Goal: Task Accomplishment & Management: Use online tool/utility

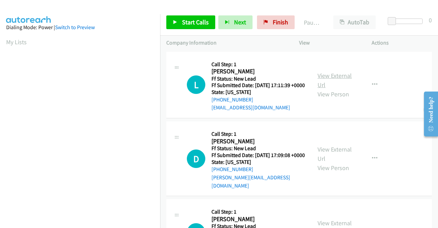
click at [339, 79] on link "View External Url" at bounding box center [335, 80] width 34 height 17
click at [328, 158] on link "View External Url" at bounding box center [335, 153] width 34 height 17
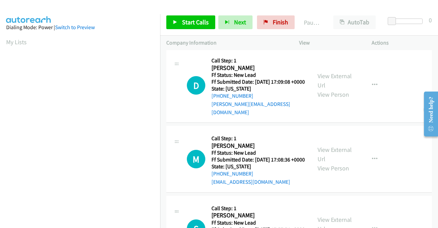
scroll to position [103, 0]
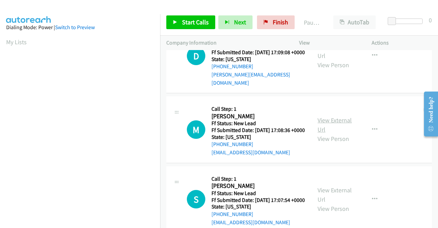
click at [331, 126] on link "View External Url" at bounding box center [335, 124] width 34 height 17
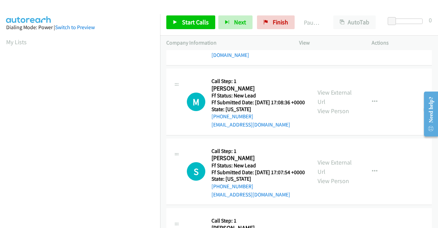
scroll to position [205, 0]
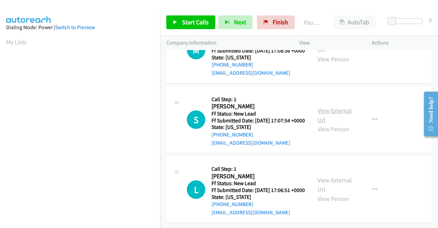
click at [332, 106] on link "View External Url" at bounding box center [335, 114] width 34 height 17
click at [341, 176] on link "View External Url" at bounding box center [335, 184] width 34 height 17
click at [188, 24] on span "Start Calls" at bounding box center [195, 22] width 27 height 8
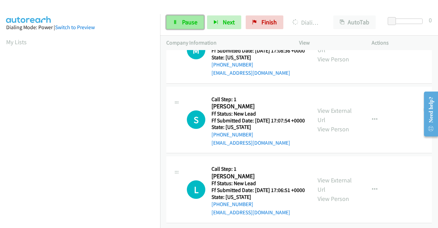
click at [170, 20] on link "Pause" at bounding box center [185, 22] width 38 height 14
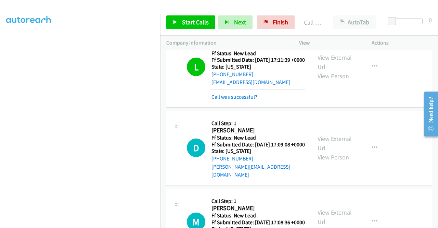
scroll to position [34, 0]
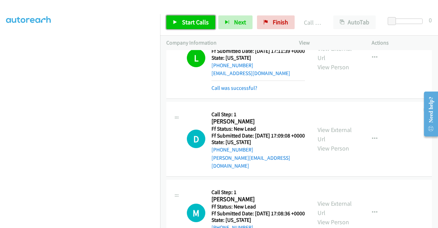
click at [191, 22] on span "Start Calls" at bounding box center [195, 22] width 27 height 8
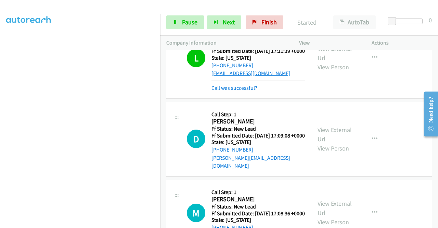
scroll to position [103, 0]
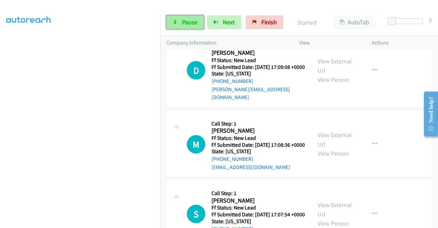
click at [181, 25] on link "Pause" at bounding box center [185, 22] width 38 height 14
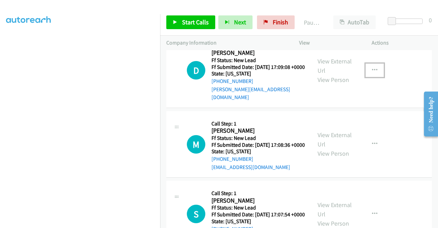
click at [372, 73] on icon "button" at bounding box center [374, 69] width 5 height 5
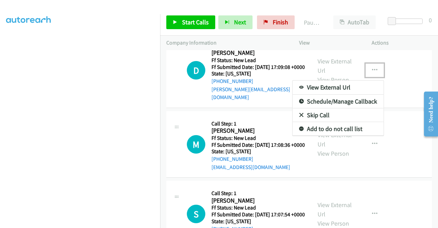
click at [315, 121] on link "Skip Call" at bounding box center [338, 115] width 91 height 14
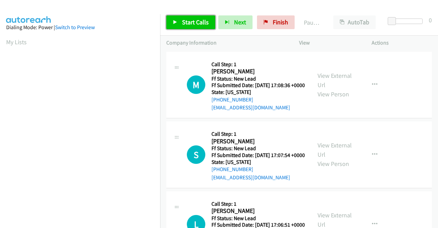
click at [187, 23] on span "Start Calls" at bounding box center [195, 22] width 27 height 8
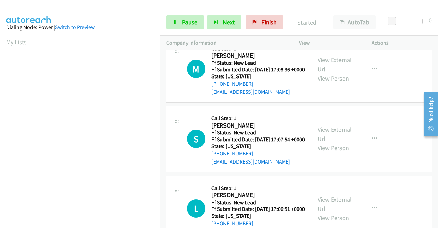
scroll to position [60, 0]
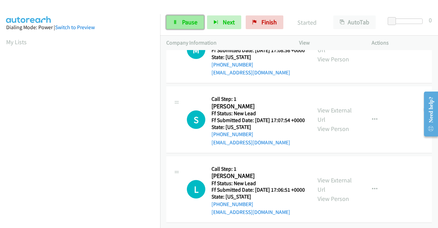
click at [187, 22] on span "Pause" at bounding box center [189, 22] width 15 height 8
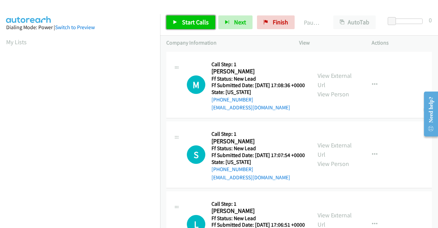
click at [185, 24] on span "Start Calls" at bounding box center [195, 22] width 27 height 8
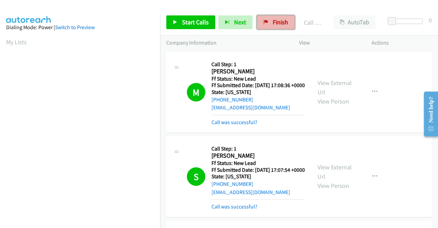
click at [268, 25] on link "Finish" at bounding box center [276, 22] width 38 height 14
